Goal: Task Accomplishment & Management: Use online tool/utility

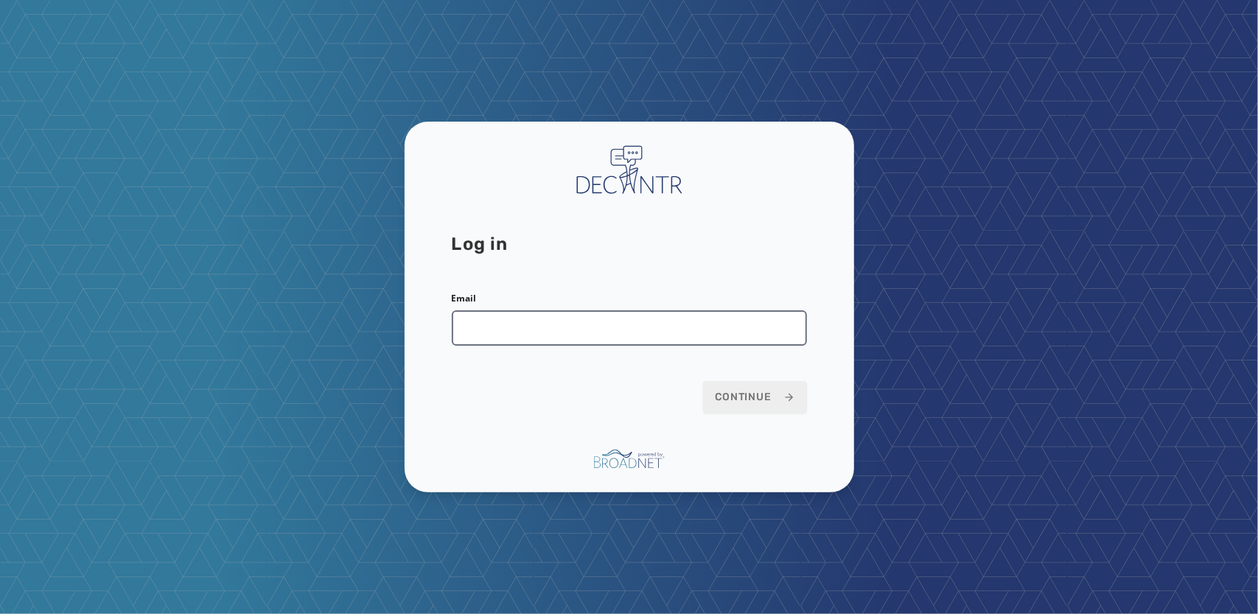
click at [589, 340] on input "Email" at bounding box center [629, 327] width 355 height 35
type input "**********"
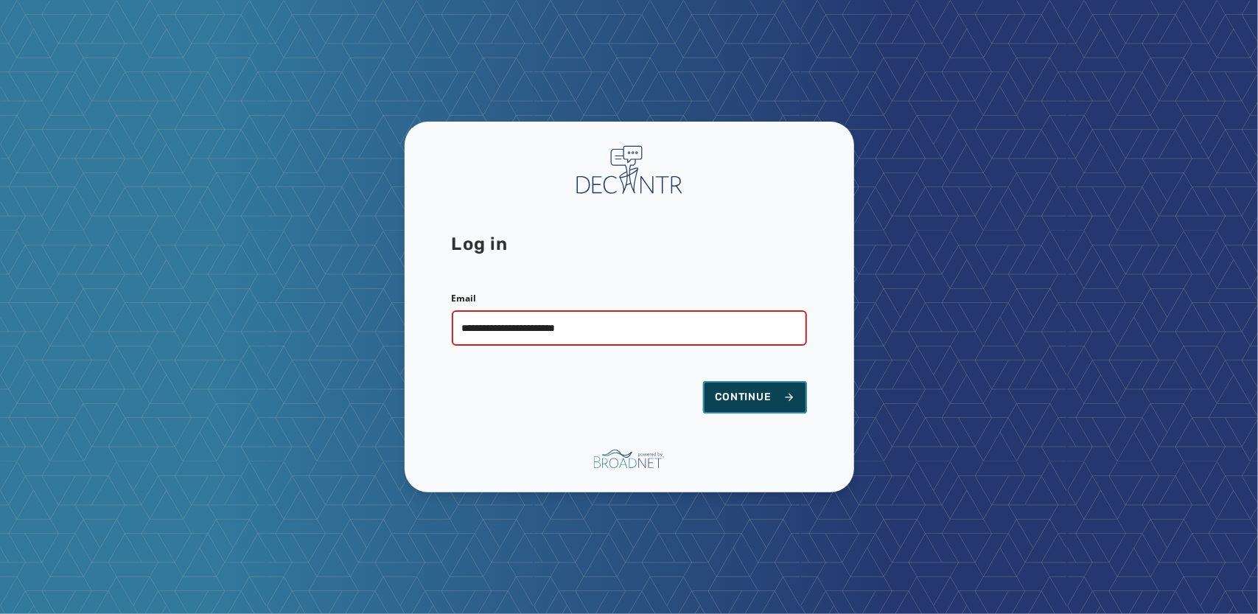
click at [744, 391] on span "Continue" at bounding box center [755, 397] width 80 height 15
